Goal: Task Accomplishment & Management: Use online tool/utility

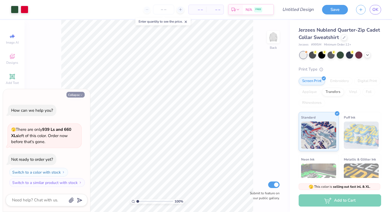
click at [80, 94] on icon "button" at bounding box center [81, 94] width 3 height 3
type textarea "x"
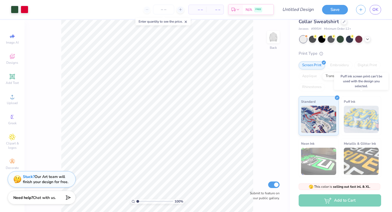
scroll to position [20, 0]
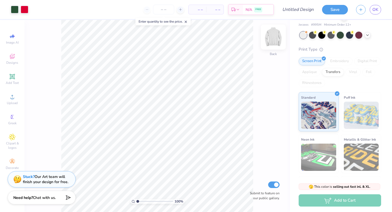
click at [271, 42] on img at bounding box center [273, 37] width 22 height 22
click at [271, 42] on img at bounding box center [273, 37] width 11 height 11
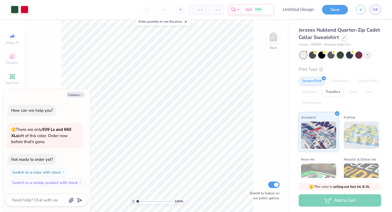
click at [367, 54] on polyline at bounding box center [367, 54] width 2 height 1
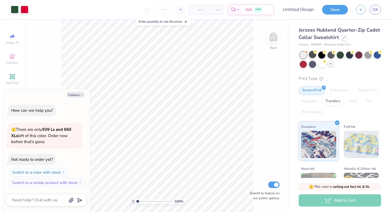
click at [313, 55] on div at bounding box center [312, 54] width 7 height 7
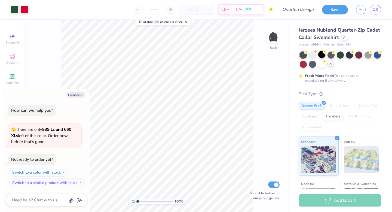
click at [321, 55] on div at bounding box center [321, 54] width 7 height 7
click at [329, 55] on div at bounding box center [330, 54] width 7 height 7
click at [320, 55] on div at bounding box center [321, 54] width 7 height 7
click at [324, 55] on div at bounding box center [321, 54] width 7 height 7
click at [330, 55] on div at bounding box center [330, 54] width 7 height 7
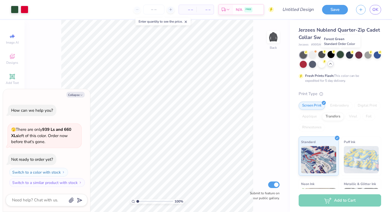
click at [339, 55] on div at bounding box center [340, 54] width 7 height 7
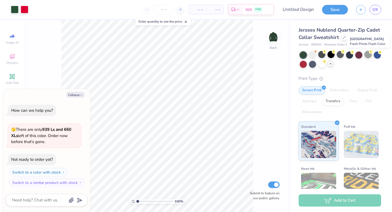
click at [365, 56] on div at bounding box center [367, 54] width 7 height 7
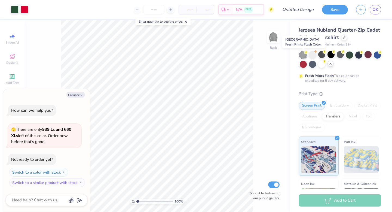
click at [302, 56] on div at bounding box center [303, 54] width 7 height 7
click at [340, 57] on div at bounding box center [340, 54] width 7 height 7
click at [302, 56] on div at bounding box center [303, 54] width 7 height 7
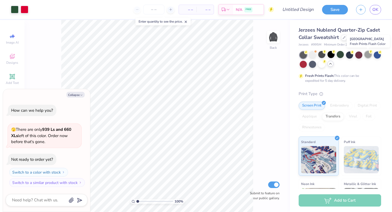
click at [368, 55] on div at bounding box center [367, 54] width 7 height 7
click at [321, 63] on div at bounding box center [321, 63] width 7 height 7
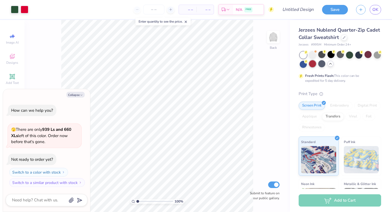
click at [310, 66] on div at bounding box center [312, 63] width 7 height 7
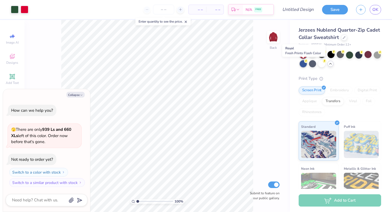
click at [301, 66] on div at bounding box center [303, 63] width 7 height 7
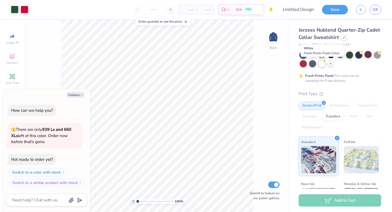
click at [322, 66] on div at bounding box center [321, 63] width 7 height 7
click at [322, 63] on div at bounding box center [321, 63] width 7 height 7
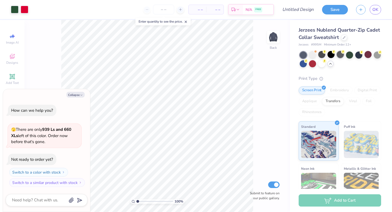
click at [338, 56] on div at bounding box center [340, 54] width 7 height 7
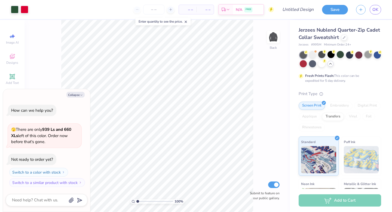
click at [366, 56] on div at bounding box center [367, 54] width 7 height 7
click at [310, 57] on div at bounding box center [312, 54] width 7 height 7
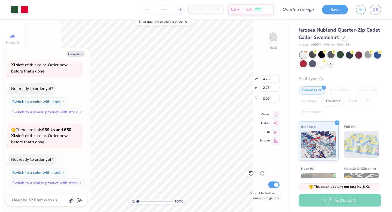
type textarea "x"
type input "2.95"
type input "0.50"
type input "4.75"
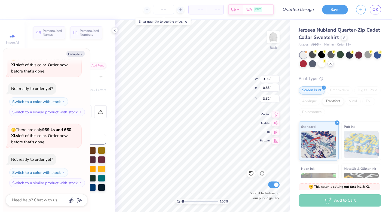
type textarea "x"
type textarea "Z"
type textarea "x"
type textarea "Ze"
type textarea "x"
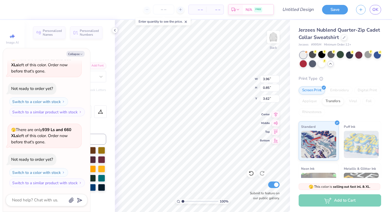
type textarea "Zet"
type textarea "x"
type textarea "Zeta"
type textarea "x"
type input "2.95"
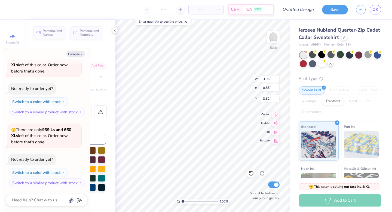
type input "0.50"
type input "4.75"
type textarea "x"
type textarea "T"
type textarea "x"
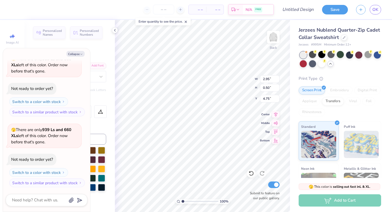
type textarea "Ta"
type textarea "x"
type textarea "Tau"
type textarea "x"
type textarea "Tau"
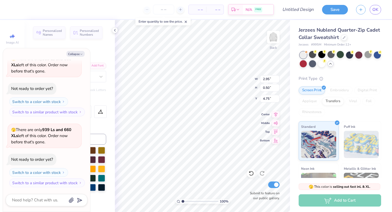
type textarea "x"
type textarea "Tau A"
type textarea "x"
type textarea "Tau Al"
type textarea "x"
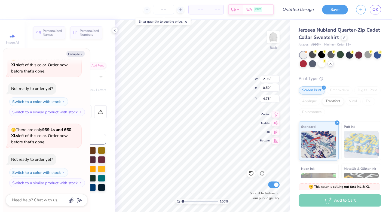
type textarea "Tau Alp"
type textarea "x"
type textarea "Tau Alph"
type textarea "x"
type textarea "Tau Alpha"
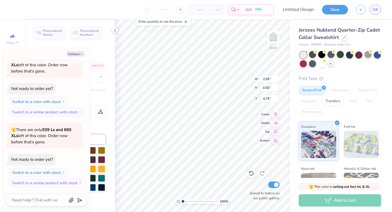
scroll to position [0, 1]
type textarea "x"
type input "2.48"
type input "0.86"
type input "3.61"
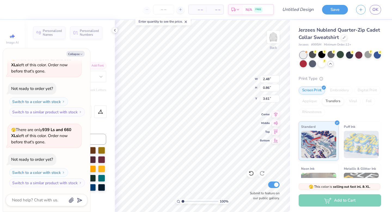
type textarea "x"
type textarea "Zeta"
type textarea "x"
type textarea "Zeta T"
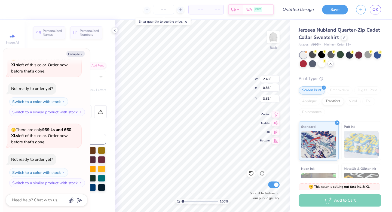
type textarea "x"
type textarea "Zeta Ta"
type textarea "x"
type textarea "Zeta Tau"
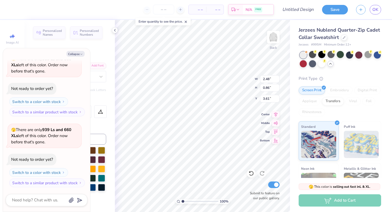
type textarea "x"
type textarea "Zeta Tau"
type textarea "x"
type textarea "Zeta Tau A"
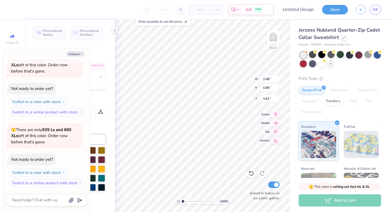
type textarea "x"
type textarea "Zeta Tau Al"
type textarea "x"
type textarea "Zeta Tau A"
type textarea "x"
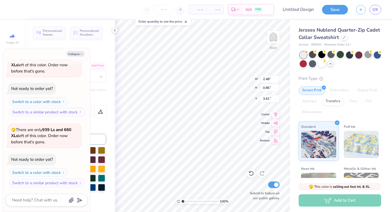
type textarea "Zeta Tau"
type textarea "x"
type textarea "Zeta Tau"
type textarea "x"
type textarea "Zeta Ta"
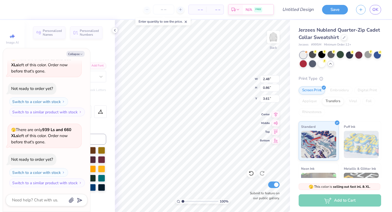
type textarea "x"
type textarea "Zeta T"
type textarea "x"
type textarea "Zeta"
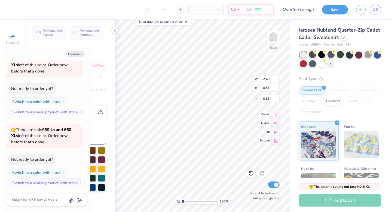
type textarea "x"
type textarea "Zeta"
click at [236, 74] on div "100 % Back W 2.48 2.48 " H 0.86 0.86 " Y 3.61 3.61 " Center Middle Top Bottom S…" at bounding box center [202, 116] width 175 height 192
type textarea "x"
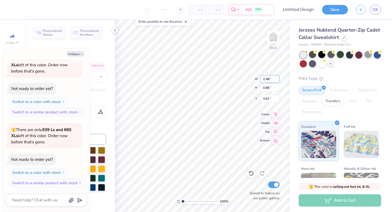
type input "0.55"
type input "1.45"
type input "3.00"
click at [230, 84] on div "100 % Back W 2.48 2.48 " H 0.86 0.86 " Y 3.61 3.61 " Center Middle Top Bottom S…" at bounding box center [202, 116] width 175 height 192
type textarea "x"
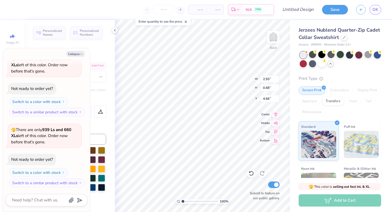
type textarea "ZTau Alpha"
type textarea "x"
type textarea "ZeTau Alpha"
type textarea "x"
type textarea "ZetqTau Alpha"
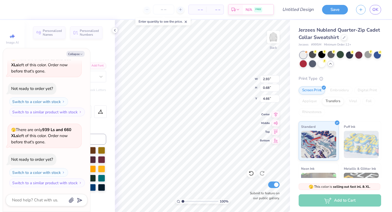
type textarea "x"
type textarea "Zetqa Tau Alpha"
type textarea "x"
type textarea "ZetqaTau Alpha"
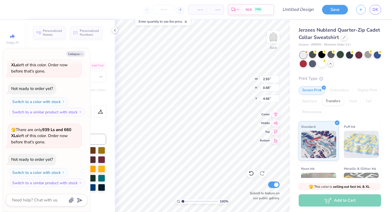
type textarea "x"
type textarea "ZetqTau Alpha"
type textarea "x"
type textarea "ZetTau Alpha"
type textarea "x"
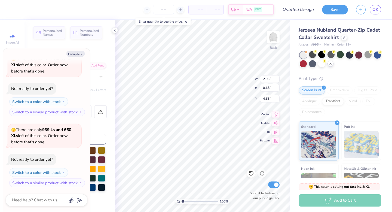
type textarea "ZetaTau Alpha"
type textarea "x"
type textarea "Zeta Tau Alpha"
type textarea "x"
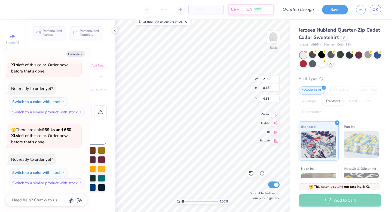
type textarea "Zeta Tau Alpha"
type textarea "x"
type textarea "Zeta Tau Alpha"
type textarea "x"
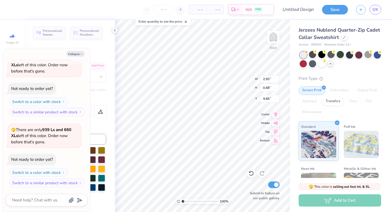
type textarea "Zeta Tau Alpha"
type textarea "x"
type textarea "Zeta TauAlpha"
type textarea "x"
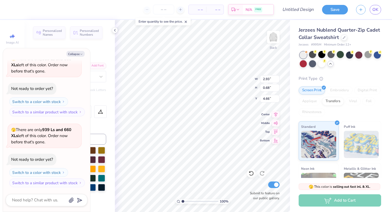
type textarea "Zeta Tau Alpha"
type textarea "x"
type textarea "Zeta Tau Alpha"
type textarea "x"
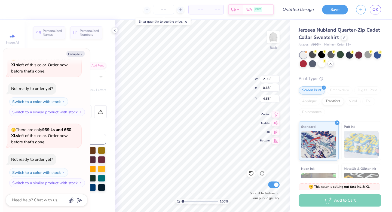
scroll to position [0, 1]
type input "2.94"
click at [276, 77] on input "2.94" at bounding box center [270, 79] width 20 height 8
type textarea "x"
click at [276, 77] on input "2.95" at bounding box center [270, 79] width 20 height 8
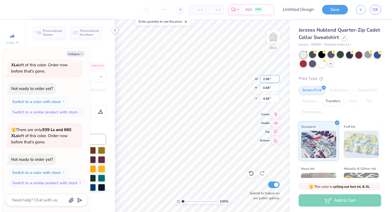
type input "2.96"
click at [276, 77] on input "2.96" at bounding box center [270, 79] width 20 height 8
type input "0.69"
click at [276, 86] on input "0.69" at bounding box center [270, 88] width 20 height 8
type textarea "x"
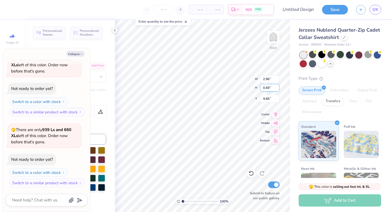
type input "4.77"
click at [276, 87] on input "0.7" at bounding box center [270, 88] width 20 height 8
click at [276, 87] on input "0.71" at bounding box center [270, 88] width 20 height 8
click at [276, 87] on input "0.72" at bounding box center [270, 88] width 20 height 8
click at [276, 88] on input "0.71" at bounding box center [270, 88] width 20 height 8
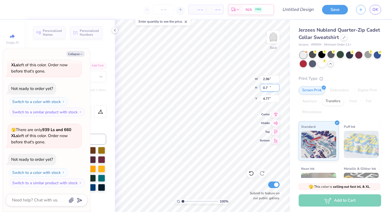
click at [276, 88] on input "0.7" at bounding box center [270, 88] width 20 height 8
click at [276, 88] on input "0.69" at bounding box center [270, 88] width 20 height 8
click at [276, 88] on input "0.68" at bounding box center [270, 88] width 20 height 8
click at [276, 88] on input "0.67" at bounding box center [270, 88] width 20 height 8
click at [276, 88] on input "0.66" at bounding box center [270, 88] width 20 height 8
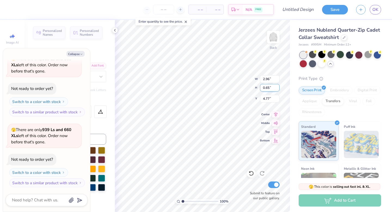
click at [276, 88] on input "0.65" at bounding box center [270, 88] width 20 height 8
click at [276, 88] on input "0.64" at bounding box center [270, 88] width 20 height 8
type input "0.63"
click at [276, 88] on input "0.63" at bounding box center [270, 88] width 20 height 8
type input "2.97"
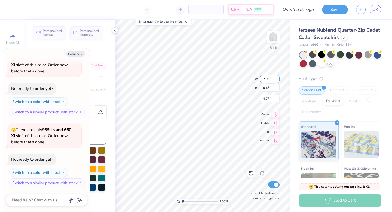
click at [277, 78] on input "2.97" at bounding box center [270, 79] width 20 height 8
type textarea "x"
type input "4.68"
click at [277, 78] on input "2.98" at bounding box center [270, 79] width 20 height 8
click at [277, 78] on input "2.99" at bounding box center [270, 79] width 20 height 8
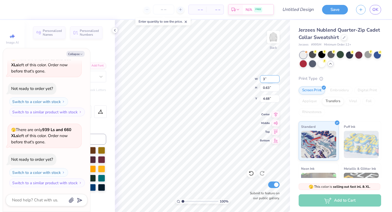
click at [277, 78] on input "3" at bounding box center [270, 79] width 20 height 8
type input "3.01"
click at [277, 78] on input "3.01" at bounding box center [270, 79] width 20 height 8
type input "4.69"
click at [277, 97] on input "4.69" at bounding box center [270, 99] width 20 height 8
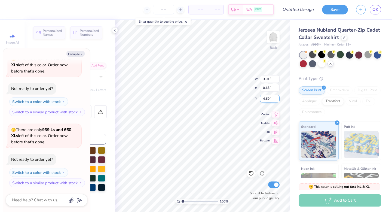
type textarea "x"
type input "0.46"
click at [277, 97] on input "4.7" at bounding box center [270, 99] width 20 height 8
click at [277, 97] on input "4.71" at bounding box center [270, 99] width 20 height 8
click at [277, 97] on input "4.72" at bounding box center [270, 99] width 20 height 8
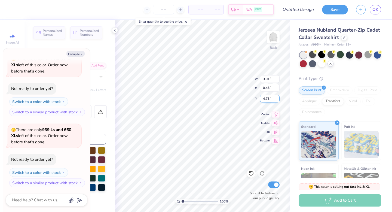
click at [277, 97] on input "4.73" at bounding box center [270, 99] width 20 height 8
click at [277, 97] on input "4.74" at bounding box center [270, 99] width 20 height 8
click at [277, 97] on input "4.75" at bounding box center [270, 99] width 20 height 8
click at [277, 97] on input "4.76" at bounding box center [270, 99] width 20 height 8
click at [277, 97] on input "4.77" at bounding box center [270, 99] width 20 height 8
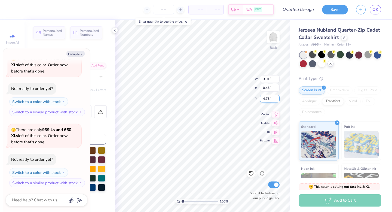
click at [277, 97] on input "4.78" at bounding box center [270, 99] width 20 height 8
click at [277, 97] on input "4.79" at bounding box center [270, 99] width 20 height 8
click at [277, 97] on input "4.8" at bounding box center [270, 99] width 20 height 8
click at [277, 97] on input "4.81" at bounding box center [270, 99] width 20 height 8
click at [277, 97] on input "4.82" at bounding box center [270, 99] width 20 height 8
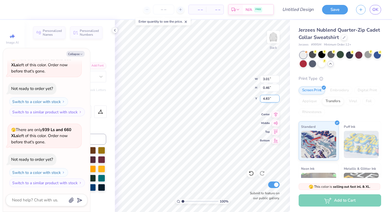
click at [277, 97] on input "4.83" at bounding box center [270, 99] width 20 height 8
click at [277, 97] on input "4.84" at bounding box center [270, 99] width 20 height 8
click at [277, 97] on input "4.85" at bounding box center [270, 99] width 20 height 8
click at [277, 97] on input "4.86" at bounding box center [270, 99] width 20 height 8
click at [277, 97] on input "4.87" at bounding box center [270, 99] width 20 height 8
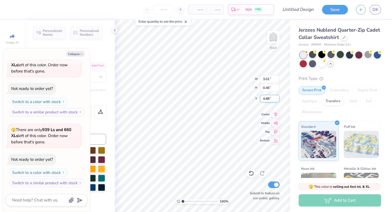
click at [277, 97] on input "4.88" at bounding box center [270, 99] width 20 height 8
click at [277, 97] on input "4.89" at bounding box center [270, 99] width 20 height 8
click at [277, 97] on input "4.9" at bounding box center [270, 99] width 20 height 8
click at [277, 97] on input "4.91" at bounding box center [270, 99] width 20 height 8
click at [277, 102] on input "4.91" at bounding box center [270, 99] width 20 height 8
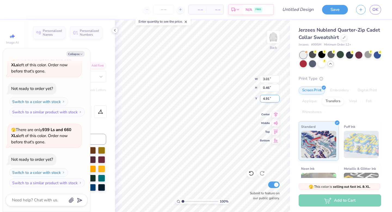
click at [277, 102] on input "4.91" at bounding box center [270, 99] width 20 height 8
click at [277, 100] on input "4.9" at bounding box center [270, 99] width 20 height 8
click at [277, 100] on input "4.89" at bounding box center [270, 99] width 20 height 8
click at [277, 100] on input "4.88" at bounding box center [270, 99] width 20 height 8
click at [277, 100] on input "4.87" at bounding box center [270, 99] width 20 height 8
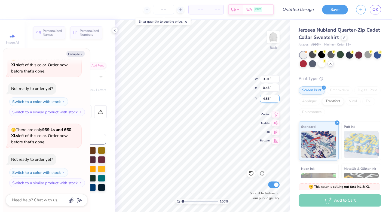
click at [277, 100] on input "4.86" at bounding box center [270, 99] width 20 height 8
click at [277, 100] on input "4.85" at bounding box center [270, 99] width 20 height 8
click at [277, 100] on input "4.84" at bounding box center [270, 99] width 20 height 8
click at [277, 100] on input "4.83" at bounding box center [270, 99] width 20 height 8
click at [277, 100] on input "4.82" at bounding box center [270, 99] width 20 height 8
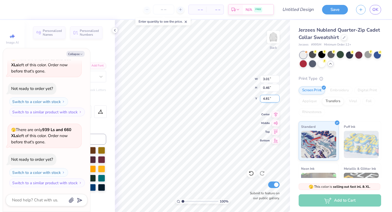
click at [277, 100] on input "4.81" at bounding box center [270, 99] width 20 height 8
click at [277, 100] on input "4.8" at bounding box center [270, 99] width 20 height 8
click at [277, 100] on input "4.79" at bounding box center [270, 99] width 20 height 8
click at [277, 100] on input "4.78" at bounding box center [270, 99] width 20 height 8
click at [277, 100] on input "4.77" at bounding box center [270, 99] width 20 height 8
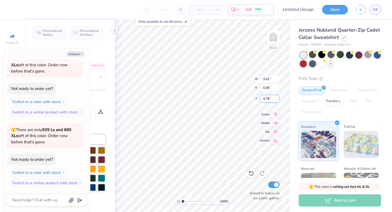
click at [277, 100] on input "4.76" at bounding box center [270, 99] width 20 height 8
click at [277, 100] on input "4.75" at bounding box center [270, 99] width 20 height 8
click at [277, 100] on input "4.74" at bounding box center [270, 99] width 20 height 8
click at [277, 100] on input "4.73" at bounding box center [270, 99] width 20 height 8
click at [277, 100] on input "4.72" at bounding box center [270, 99] width 20 height 8
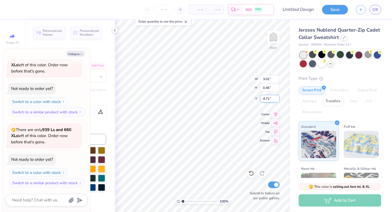
click at [277, 100] on input "4.71" at bounding box center [270, 99] width 20 height 8
click at [277, 100] on input "4.7" at bounding box center [270, 99] width 20 height 8
click at [277, 100] on input "4.69" at bounding box center [270, 99] width 20 height 8
click at [277, 100] on input "4.68" at bounding box center [270, 99] width 20 height 8
click at [277, 100] on input "4.67" at bounding box center [270, 99] width 20 height 8
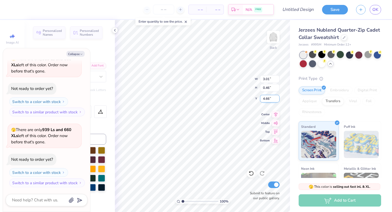
click at [277, 100] on input "4.66" at bounding box center [270, 99] width 20 height 8
click at [277, 100] on input "4.65" at bounding box center [270, 99] width 20 height 8
click at [277, 100] on input "4.64" at bounding box center [270, 99] width 20 height 8
click at [277, 100] on input "4.63" at bounding box center [270, 99] width 20 height 8
click at [277, 100] on input "4.62" at bounding box center [270, 99] width 20 height 8
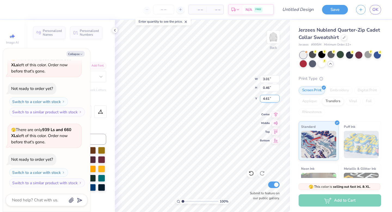
click at [277, 100] on input "4.61" at bounding box center [270, 99] width 20 height 8
click at [277, 100] on input "4.6" at bounding box center [270, 99] width 20 height 8
type input "4.61"
click at [276, 96] on input "4.61" at bounding box center [270, 99] width 20 height 8
click at [229, 76] on div "100 % Back W 3.01 3.01 " H 0.46 0.46 " Y 4.61 4.61 " Center Middle Top Bottom S…" at bounding box center [202, 116] width 175 height 192
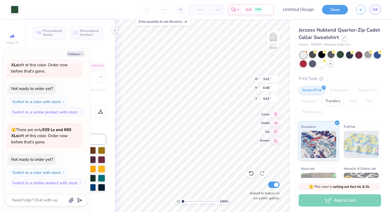
type textarea "x"
type input "4.64"
click at [246, 78] on div "100 % Back W 3.01 3.01 " H 0.46 0.46 " Y 4.64 4.64 " Center Middle Top Bottom S…" at bounding box center [202, 116] width 175 height 192
type textarea "x"
type input "4.61"
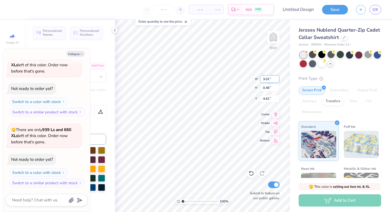
click at [271, 78] on input "3.01" at bounding box center [270, 79] width 20 height 8
type input "3"
click at [271, 87] on input "0.46" at bounding box center [270, 88] width 20 height 8
type input "0"
click at [271, 99] on input "4.61" at bounding box center [270, 99] width 20 height 8
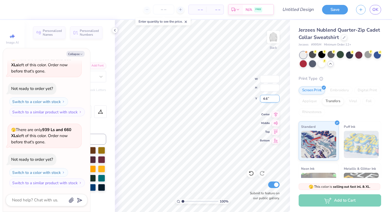
type input "4"
type textarea "x"
click at [261, 81] on input "W" at bounding box center [270, 79] width 20 height 8
click at [278, 77] on input "0.01" at bounding box center [270, 79] width 20 height 8
click at [278, 77] on input "0.02" at bounding box center [270, 79] width 20 height 8
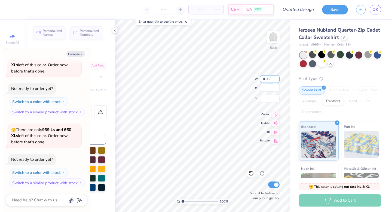
click at [278, 77] on input "0.03" at bounding box center [270, 79] width 20 height 8
type input "2.23"
click at [277, 77] on input "2.23" at bounding box center [270, 79] width 20 height 8
click at [273, 87] on input "H" at bounding box center [270, 88] width 20 height 8
type textarea "x"
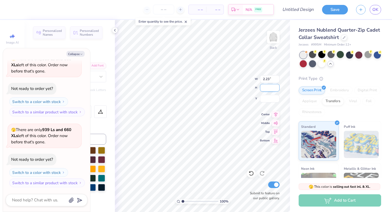
type input "0.34"
type input "4.67"
type input "2.45"
click at [276, 78] on input "2.45" at bounding box center [270, 79] width 20 height 8
type textarea "x"
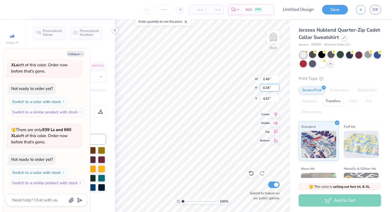
type input "0.35"
type input "4.65"
type input "0.96"
click at [277, 85] on input "0.96" at bounding box center [270, 88] width 20 height 8
click at [273, 98] on input "4.65" at bounding box center [270, 99] width 20 height 8
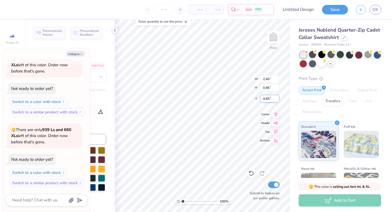
type textarea "x"
type input "6.34"
type input "4.36"
click at [272, 89] on input "0.96" at bounding box center [270, 88] width 20 height 8
type textarea "x"
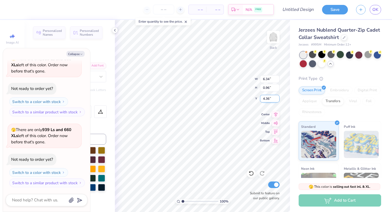
type input "3.45"
click at [79, 55] on button "Collapse" at bounding box center [75, 54] width 18 height 6
type textarea "x"
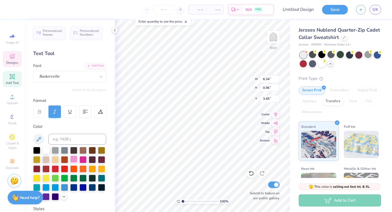
click at [75, 159] on div at bounding box center [73, 158] width 7 height 7
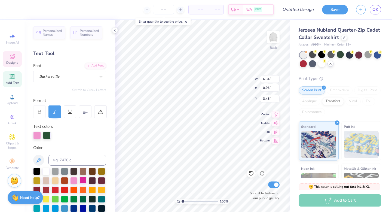
click at [83, 182] on div at bounding box center [82, 179] width 7 height 7
click at [75, 181] on div at bounding box center [73, 179] width 7 height 7
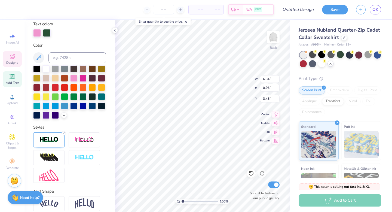
scroll to position [126, 0]
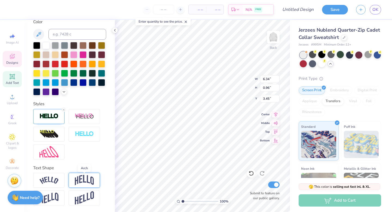
click at [76, 179] on img at bounding box center [84, 180] width 19 height 10
type input "1.98"
type input "2.94"
click at [55, 178] on img at bounding box center [48, 179] width 19 height 7
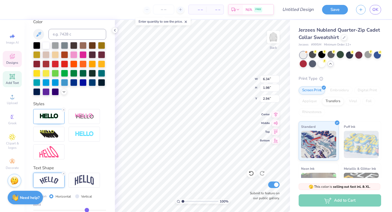
type input "7.25"
type input "1.67"
type input "3.09"
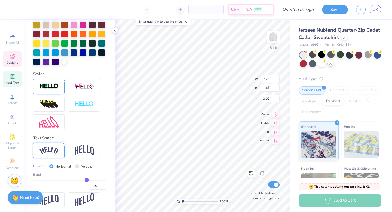
click at [56, 149] on img at bounding box center [48, 149] width 19 height 7
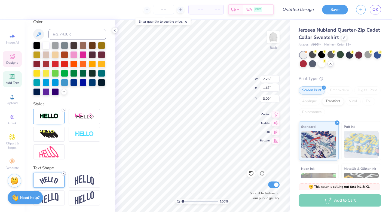
click at [63, 174] on icon at bounding box center [63, 173] width 3 height 3
type input "6.34"
type input "0.96"
type input "3.45"
click at [79, 197] on img at bounding box center [84, 197] width 19 height 13
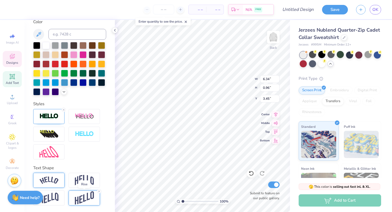
type input "1.61"
type input "3.13"
click at [97, 142] on div at bounding box center [69, 134] width 73 height 50
click at [98, 190] on icon at bounding box center [98, 190] width 3 height 3
click at [89, 196] on img at bounding box center [84, 197] width 19 height 13
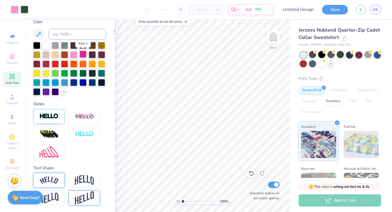
click at [84, 55] on div at bounding box center [82, 54] width 7 height 7
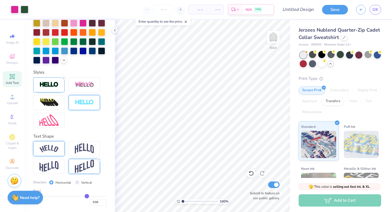
click at [76, 97] on div at bounding box center [84, 102] width 31 height 15
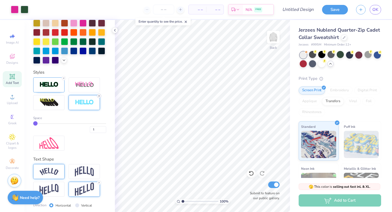
click at [99, 95] on line at bounding box center [99, 96] width 2 height 2
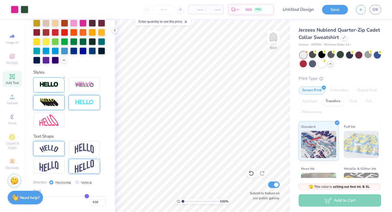
click at [50, 102] on img at bounding box center [48, 102] width 19 height 9
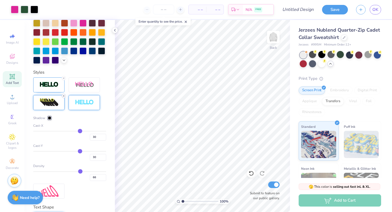
click at [62, 95] on icon at bounding box center [63, 95] width 3 height 3
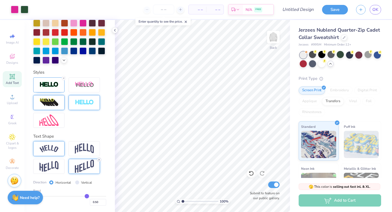
click at [99, 159] on line at bounding box center [99, 160] width 2 height 2
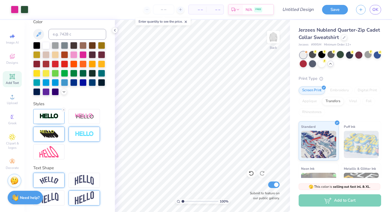
scroll to position [126, 0]
click at [86, 185] on img at bounding box center [84, 180] width 19 height 10
click at [98, 174] on line at bounding box center [99, 173] width 2 height 2
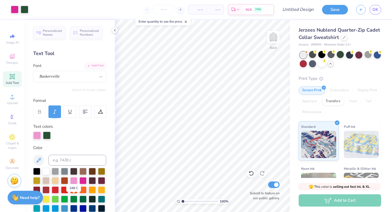
scroll to position [0, 0]
click at [58, 112] on div at bounding box center [54, 111] width 13 height 13
click at [55, 113] on icon at bounding box center [54, 111] width 5 height 5
click at [55, 112] on icon at bounding box center [54, 111] width 5 height 5
click at [56, 112] on icon at bounding box center [54, 111] width 5 height 5
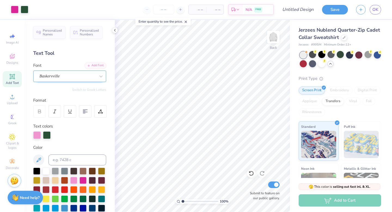
click at [74, 78] on div "Baskervville" at bounding box center [67, 76] width 57 height 8
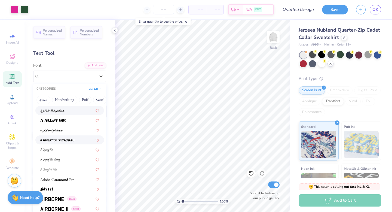
scroll to position [43, 0]
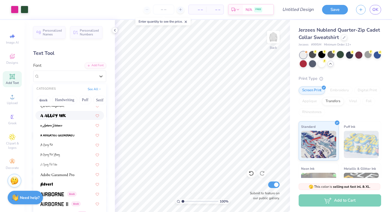
click at [64, 117] on img at bounding box center [53, 116] width 26 height 4
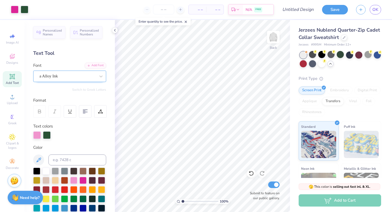
click at [77, 74] on div "a Alloy Ink" at bounding box center [67, 76] width 57 height 8
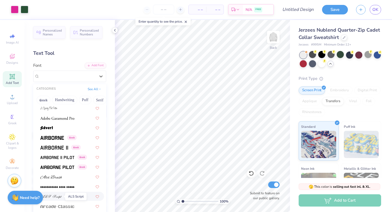
scroll to position [100, 0]
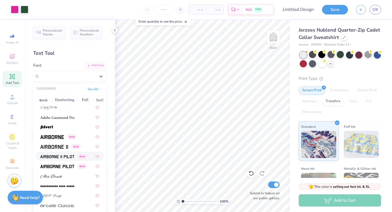
click at [64, 154] on span at bounding box center [57, 156] width 34 height 6
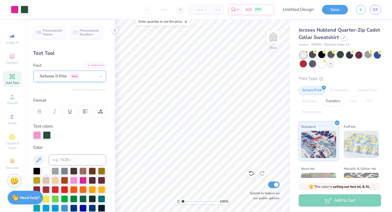
click at [94, 73] on div "Airborne II Pilot Greek" at bounding box center [67, 76] width 57 height 8
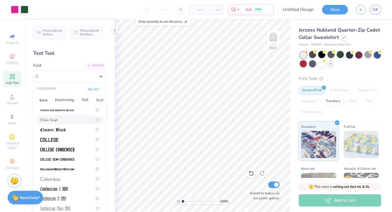
scroll to position [720, 0]
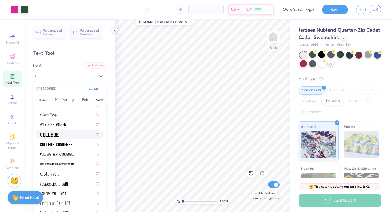
click at [64, 136] on div at bounding box center [69, 134] width 59 height 6
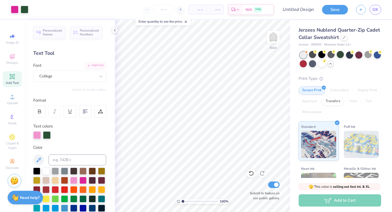
click at [98, 92] on div "Personalized Names Personalized Numbers Text Tool Add Font Font College Switch …" at bounding box center [69, 116] width 90 height 192
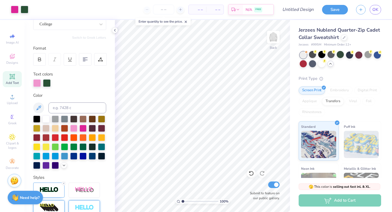
scroll to position [53, 0]
click at [71, 129] on div at bounding box center [73, 127] width 7 height 7
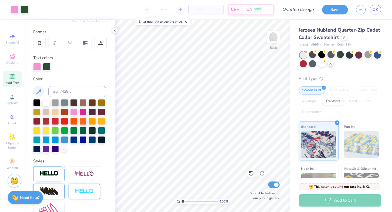
scroll to position [126, 0]
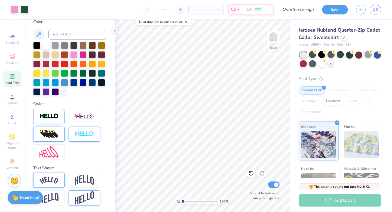
click at [82, 197] on img at bounding box center [84, 197] width 19 height 13
click at [99, 190] on icon at bounding box center [98, 190] width 3 height 3
click at [87, 182] on img at bounding box center [84, 180] width 19 height 10
click at [98, 173] on icon at bounding box center [98, 173] width 3 height 3
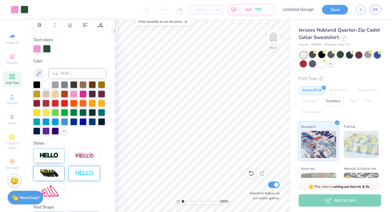
scroll to position [87, 0]
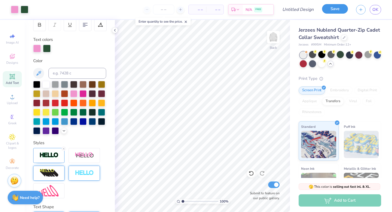
click at [332, 11] on button "Save" at bounding box center [335, 9] width 26 height 10
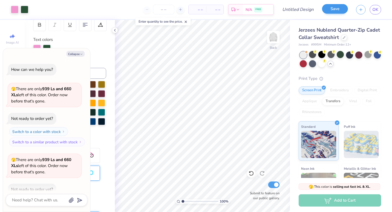
scroll to position [45, 0]
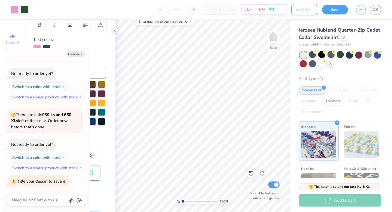
type textarea "x"
click at [293, 9] on input "Design Title" at bounding box center [304, 9] width 27 height 11
type input "z"
type textarea "x"
type input "zi"
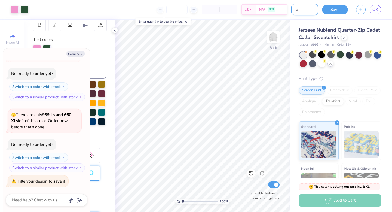
type textarea "x"
type input "zip"
type textarea "x"
type input "zip"
type textarea "x"
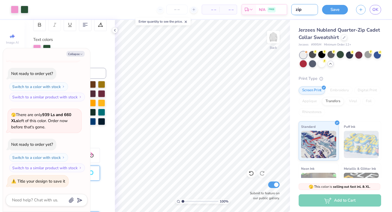
type input "zip u"
type textarea "x"
type input "zip up"
type textarea "x"
type input "zip up"
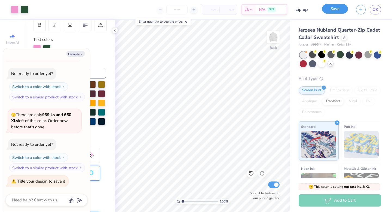
click at [337, 7] on button "Save" at bounding box center [335, 9] width 26 height 10
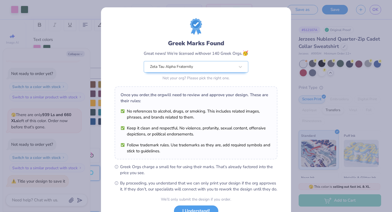
scroll to position [43, 0]
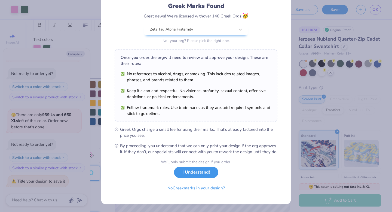
click at [187, 175] on button "I Understand!" at bounding box center [196, 172] width 44 height 11
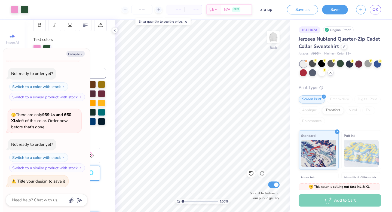
click at [324, 5] on div "Save" at bounding box center [335, 10] width 26 height 10
click at [327, 9] on button "Save" at bounding box center [335, 9] width 26 height 10
type textarea "x"
